Goal: Information Seeking & Learning: Learn about a topic

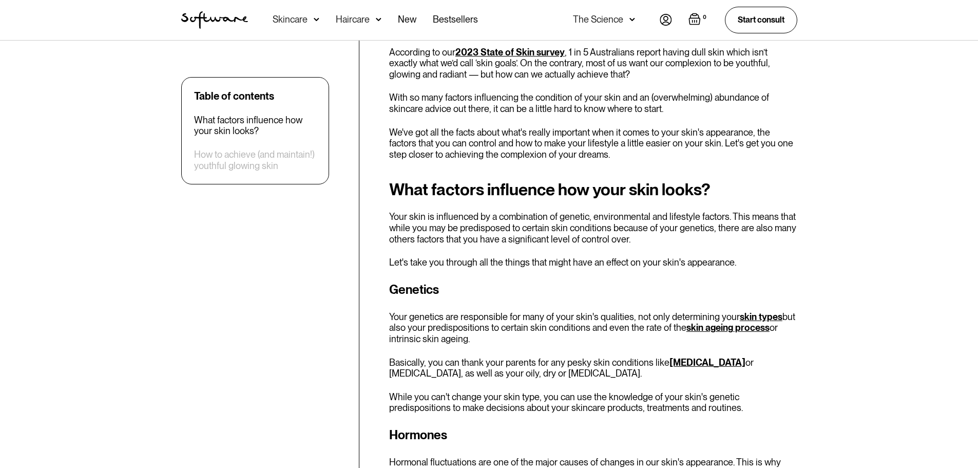
scroll to position [411, 0]
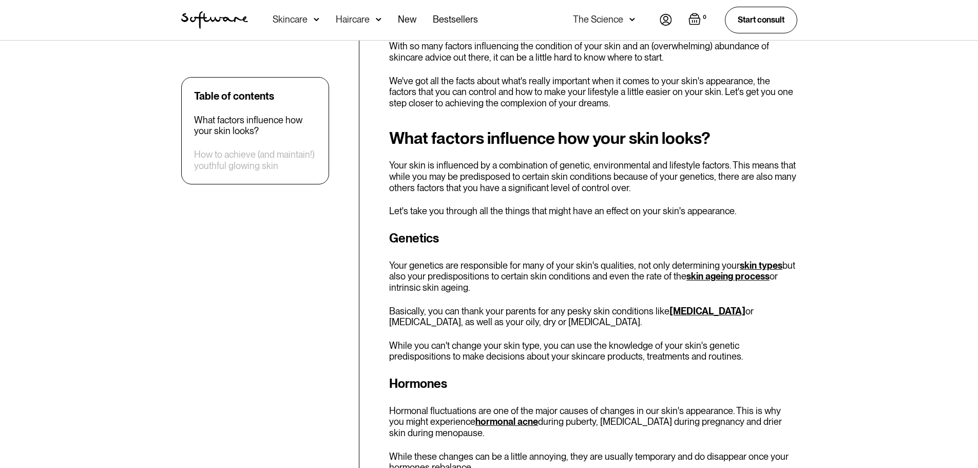
drag, startPoint x: 484, startPoint y: 266, endPoint x: 483, endPoint y: 286, distance: 20.0
click at [483, 286] on p "Your genetics are responsible for many of your skin's qualities, not only deter…" at bounding box center [593, 276] width 408 height 33
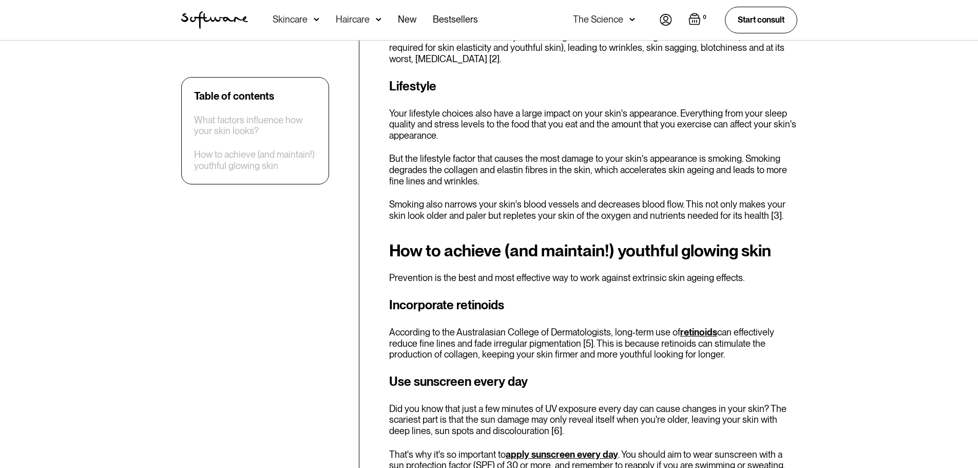
scroll to position [1027, 0]
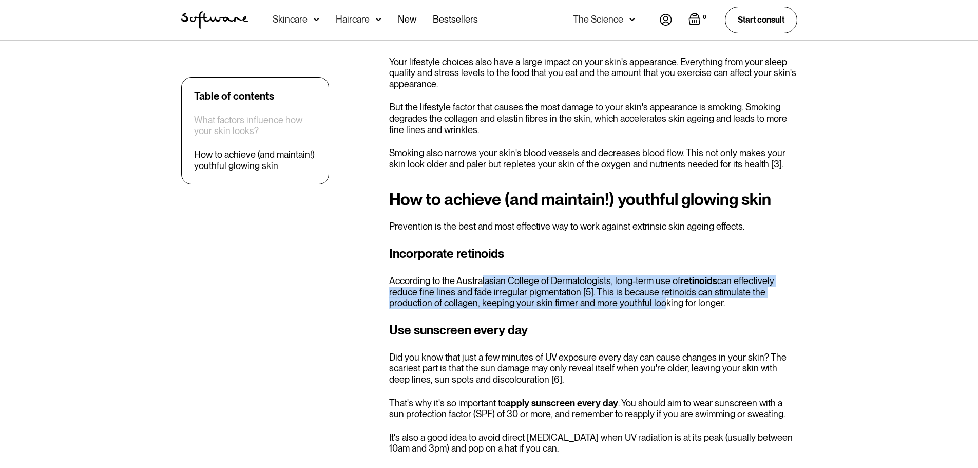
drag, startPoint x: 480, startPoint y: 275, endPoint x: 655, endPoint y: 302, distance: 177.1
click at [655, 302] on p "According to the Australasian College of Dermatologists, long-term use of retin…" at bounding box center [593, 291] width 408 height 33
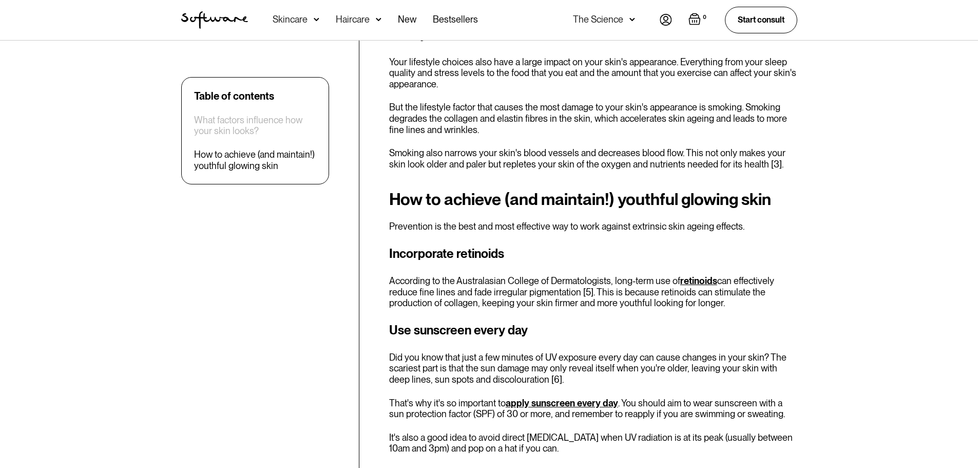
click at [659, 303] on p "According to the Australasian College of Dermatologists, long-term use of retin…" at bounding box center [593, 291] width 408 height 33
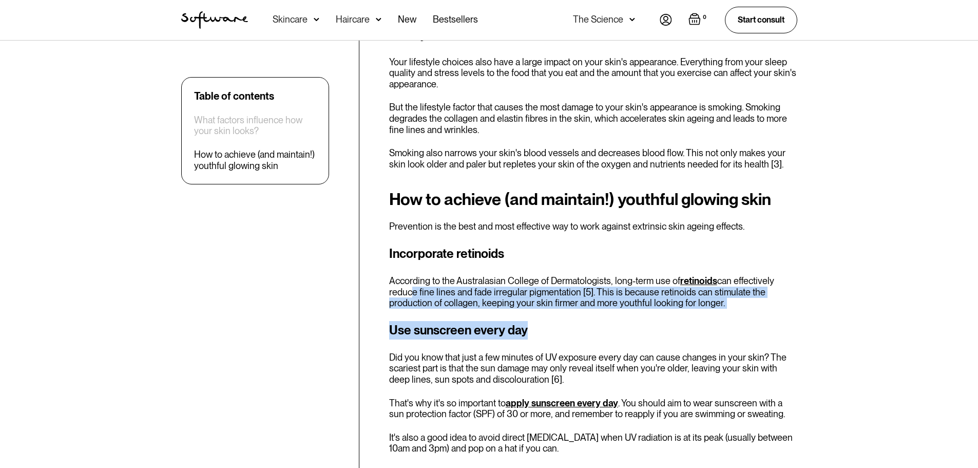
drag, startPoint x: 512, startPoint y: 300, endPoint x: 627, endPoint y: 311, distance: 115.5
drag, startPoint x: 633, startPoint y: 304, endPoint x: 628, endPoint y: 298, distance: 7.6
click at [633, 303] on p "According to the Australasian College of Dermatologists, long-term use of retin…" at bounding box center [593, 291] width 408 height 33
click at [629, 295] on p "According to the Australasian College of Dermatologists, long-term use of retin…" at bounding box center [593, 291] width 408 height 33
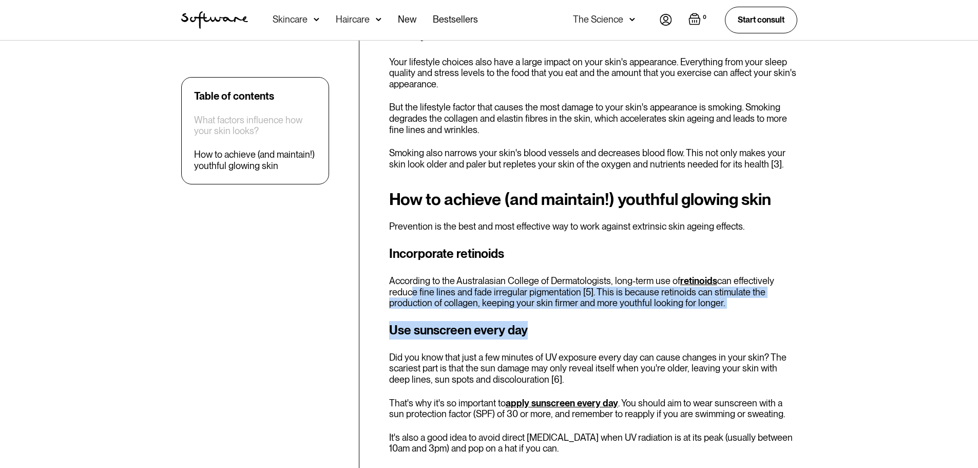
click at [631, 291] on p "According to the Australasian College of Dermatologists, long-term use of retin…" at bounding box center [593, 291] width 408 height 33
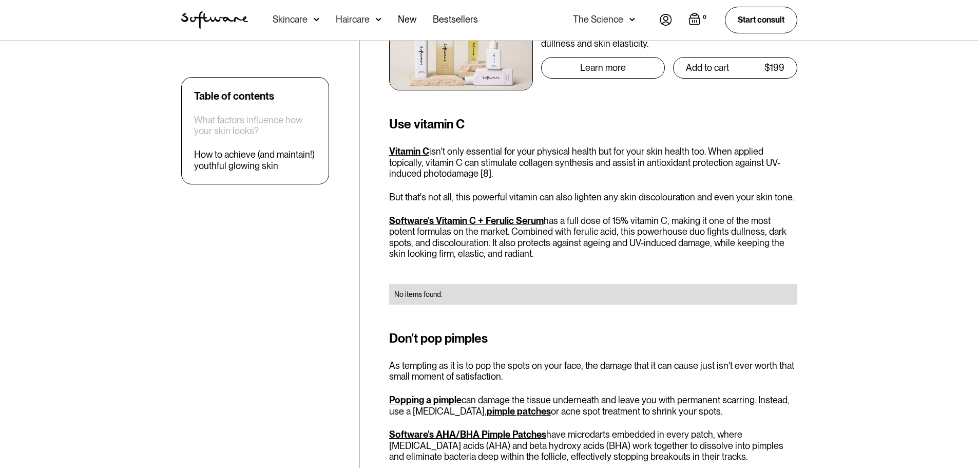
scroll to position [2104, 0]
